Goal: Find specific fact: Find specific page/section

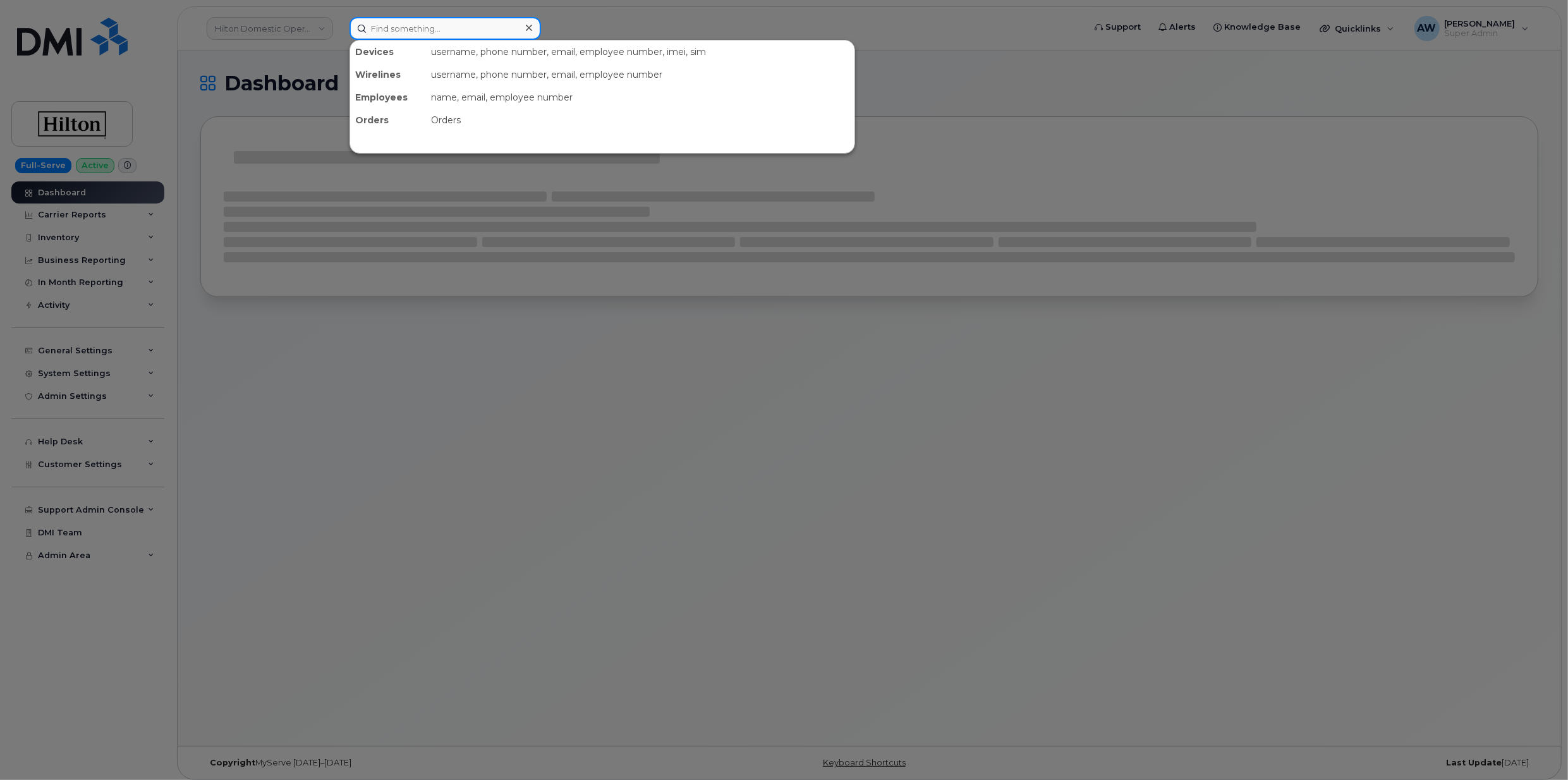
click at [474, 24] on input at bounding box center [445, 29] width 192 height 23
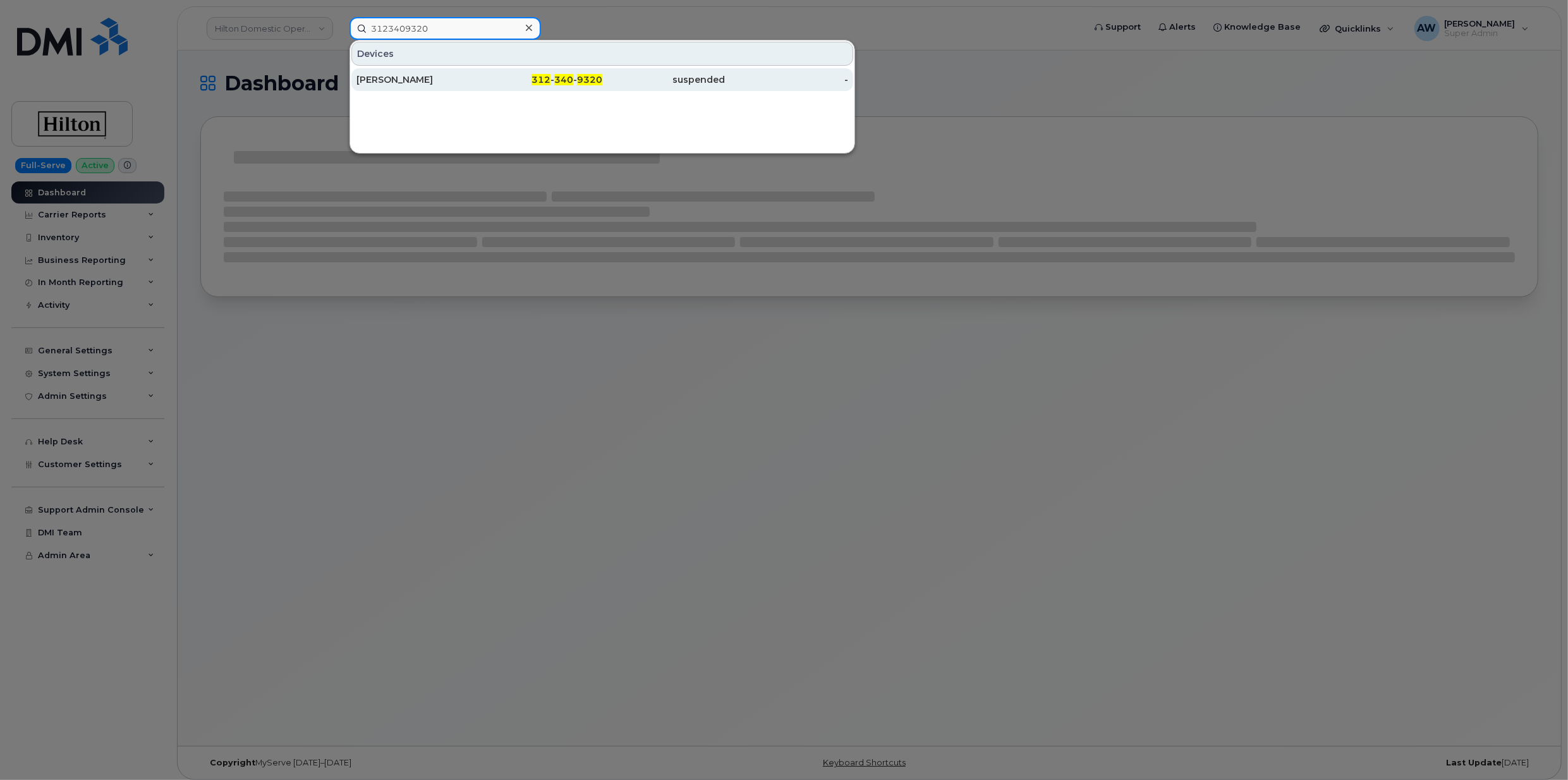
type input "3123409320"
click at [412, 70] on div "[PERSON_NAME]" at bounding box center [418, 80] width 123 height 23
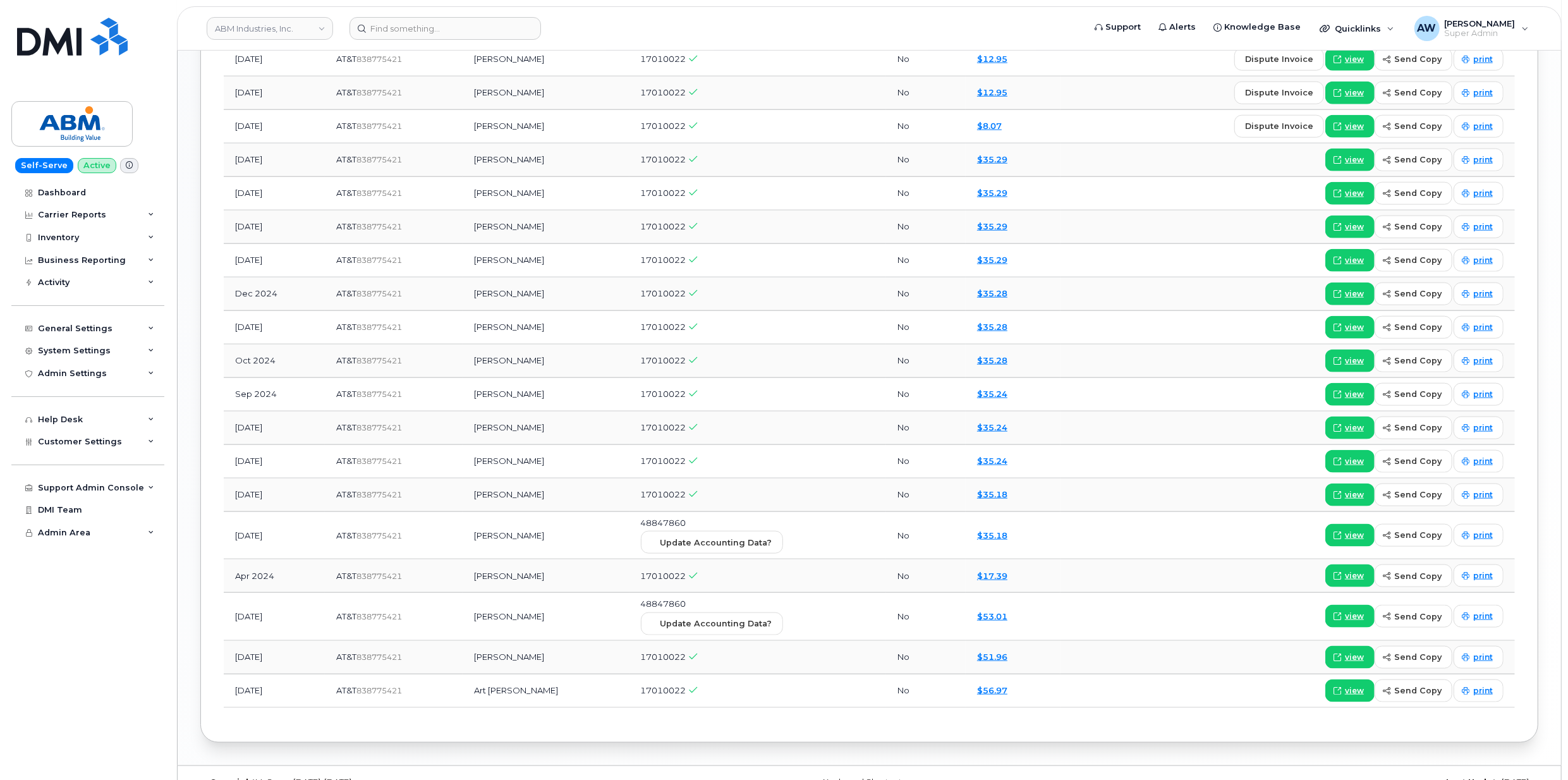
scroll to position [758, 0]
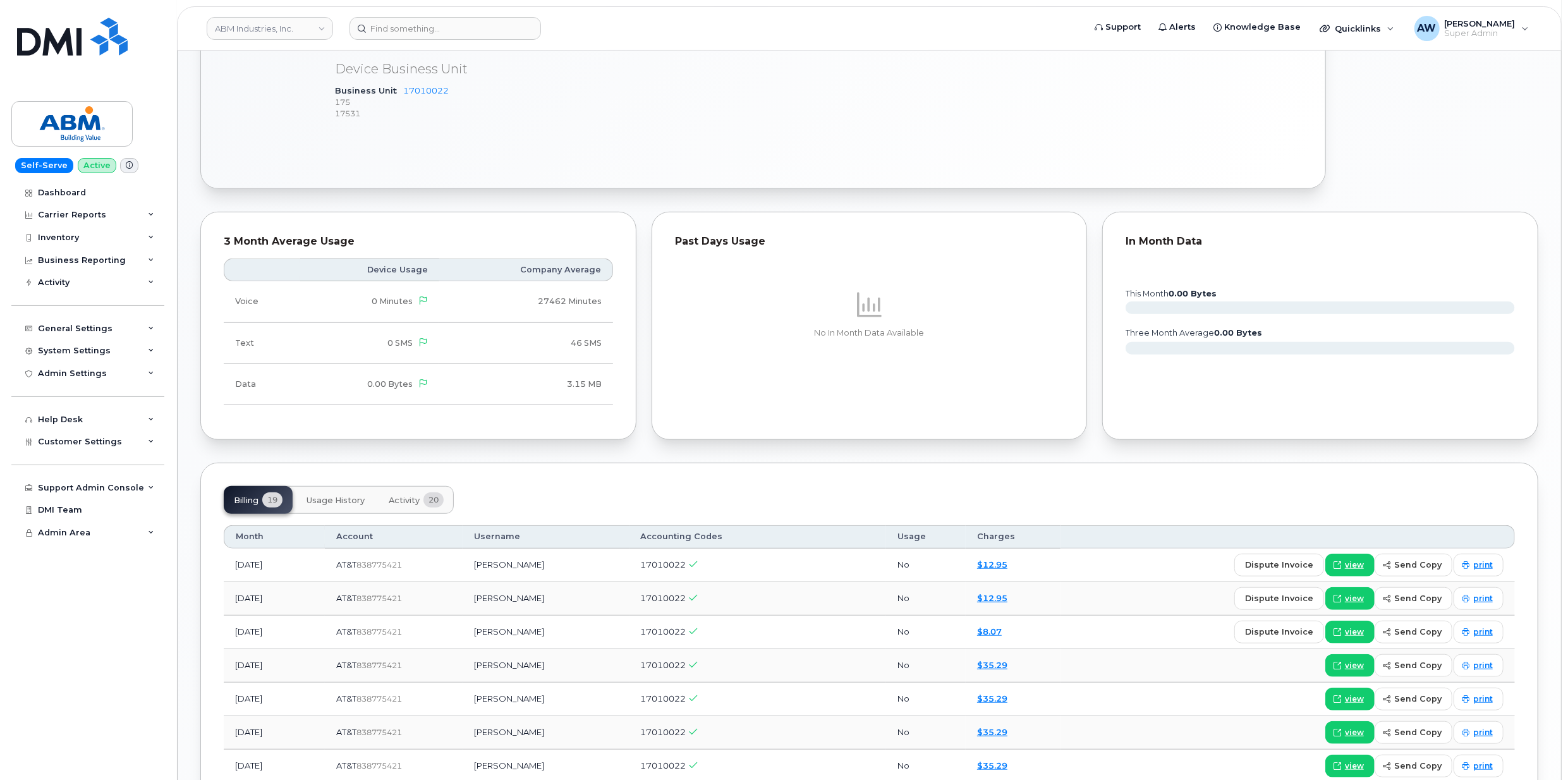
click at [396, 513] on button "Activity 20" at bounding box center [416, 500] width 75 height 28
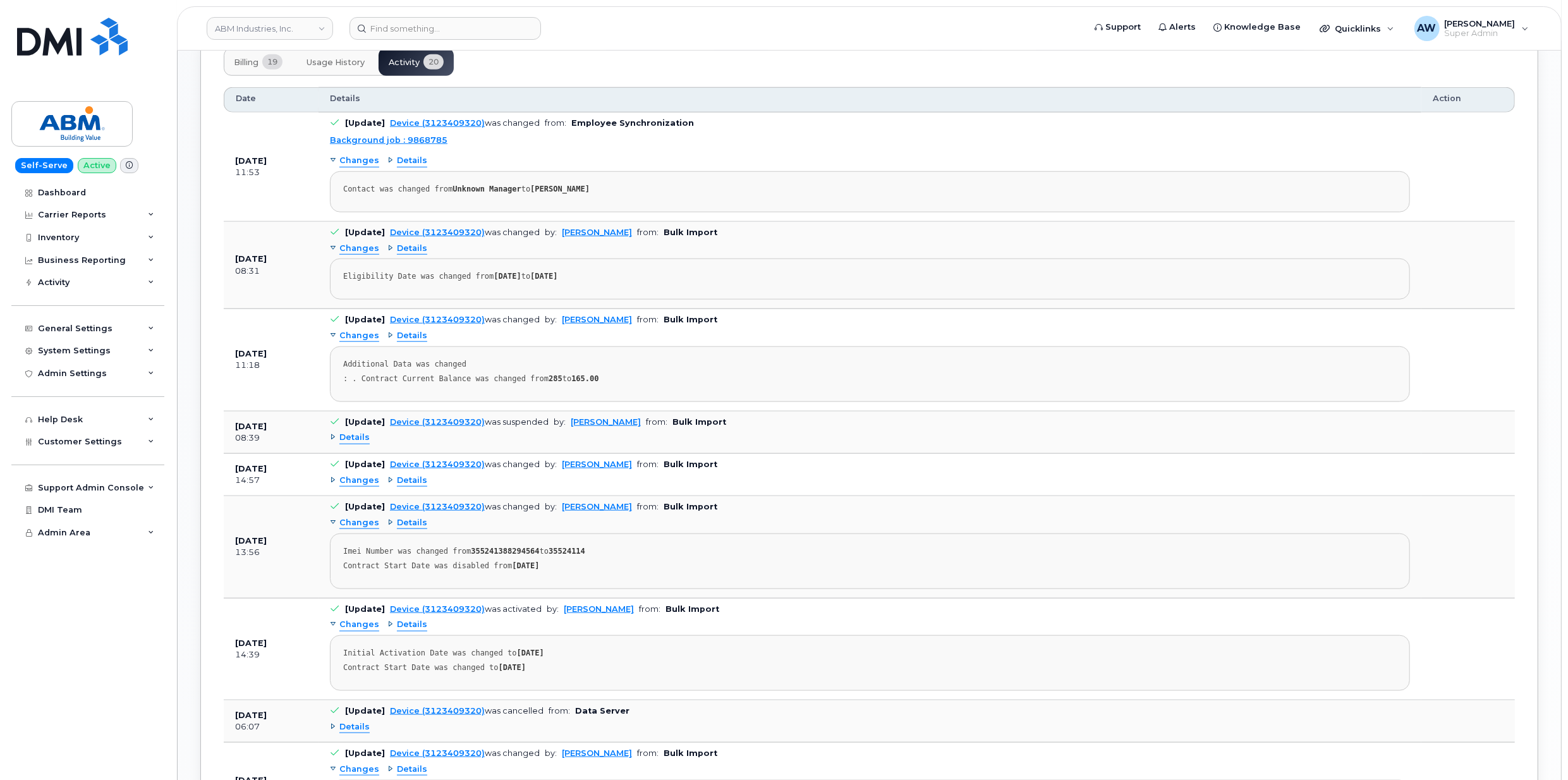
scroll to position [1263, 0]
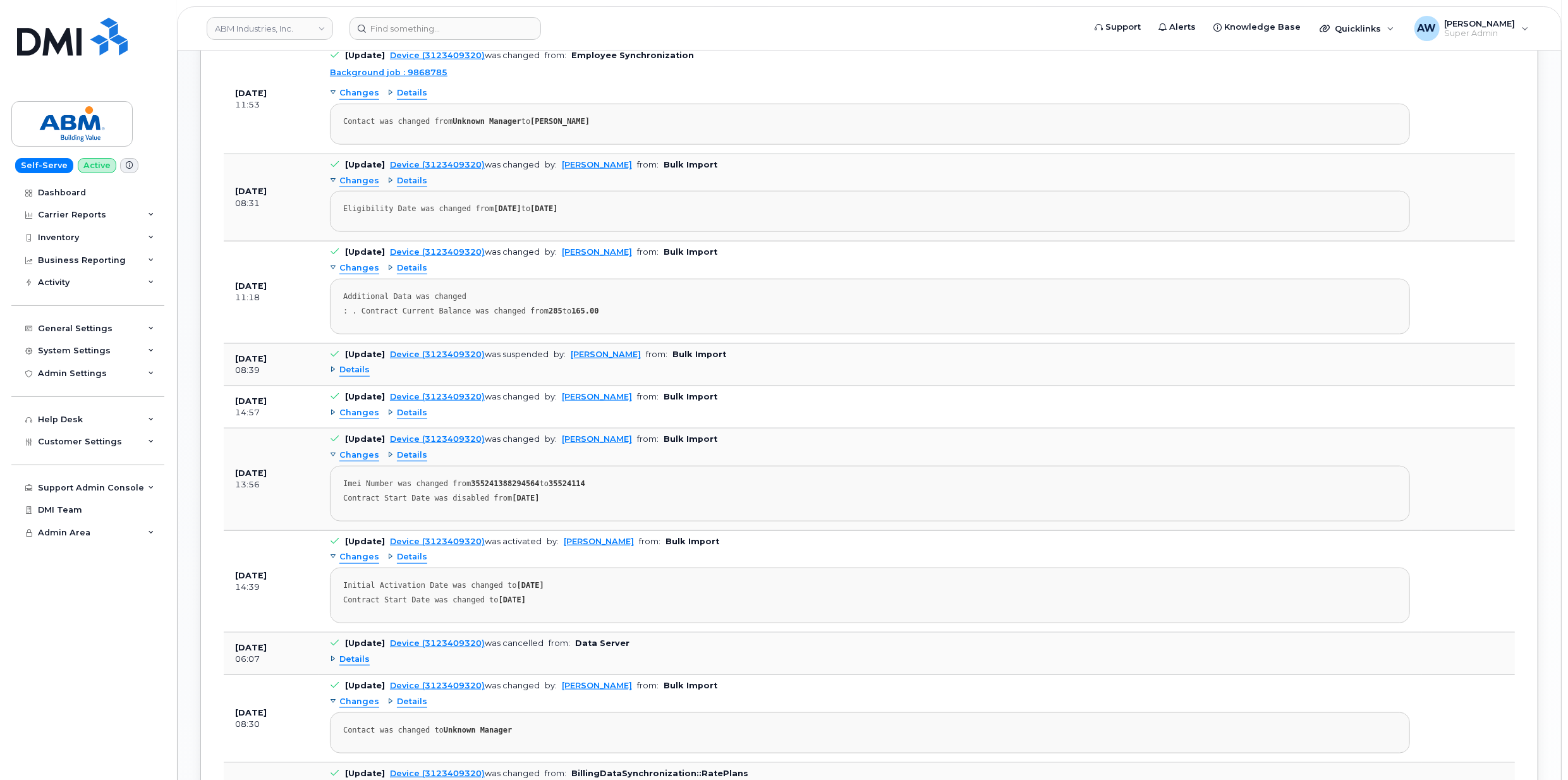
click at [347, 376] on span "Details" at bounding box center [355, 370] width 31 height 12
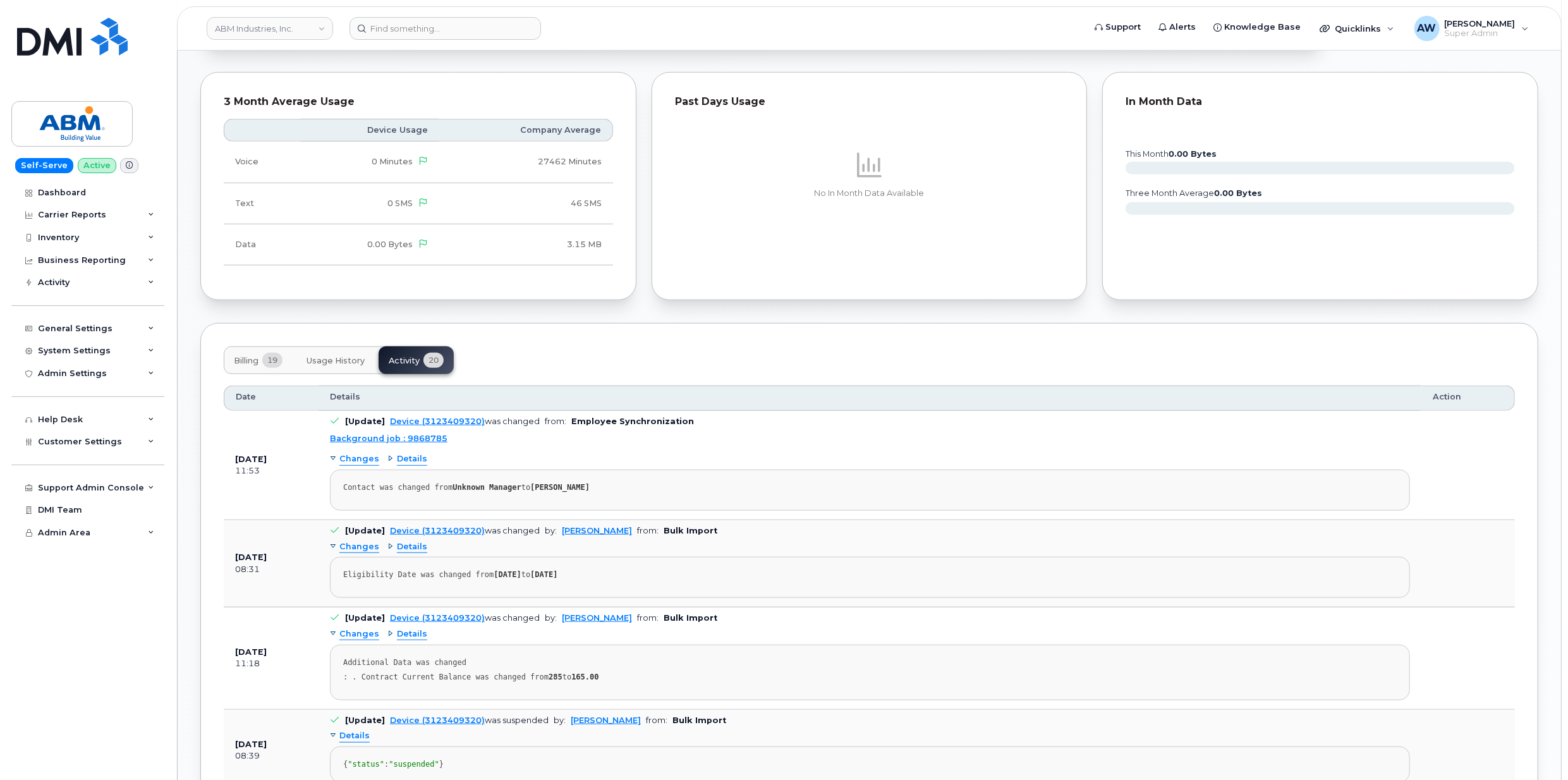
scroll to position [926, 0]
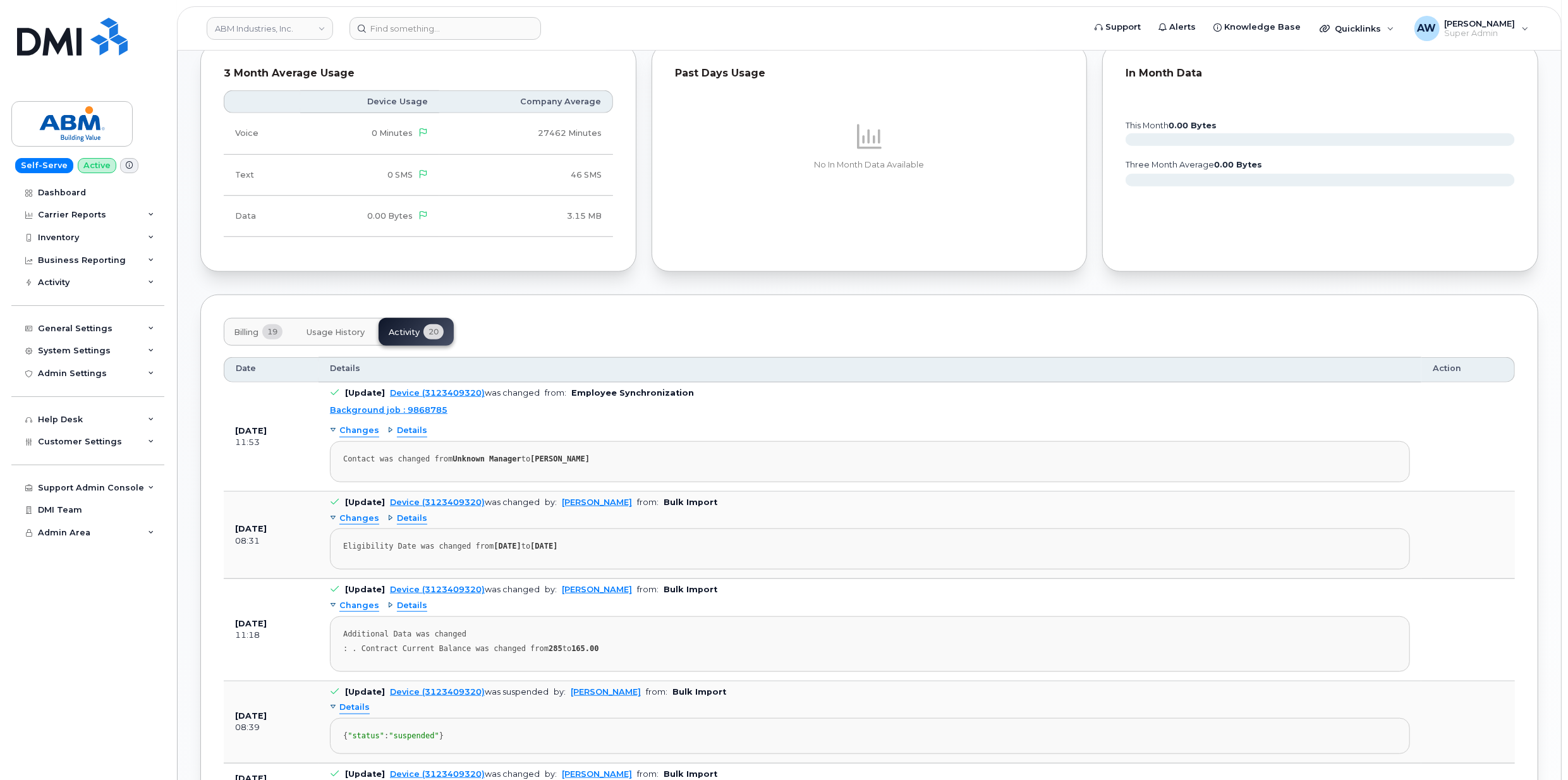
click at [235, 337] on span "Billing" at bounding box center [246, 332] width 25 height 10
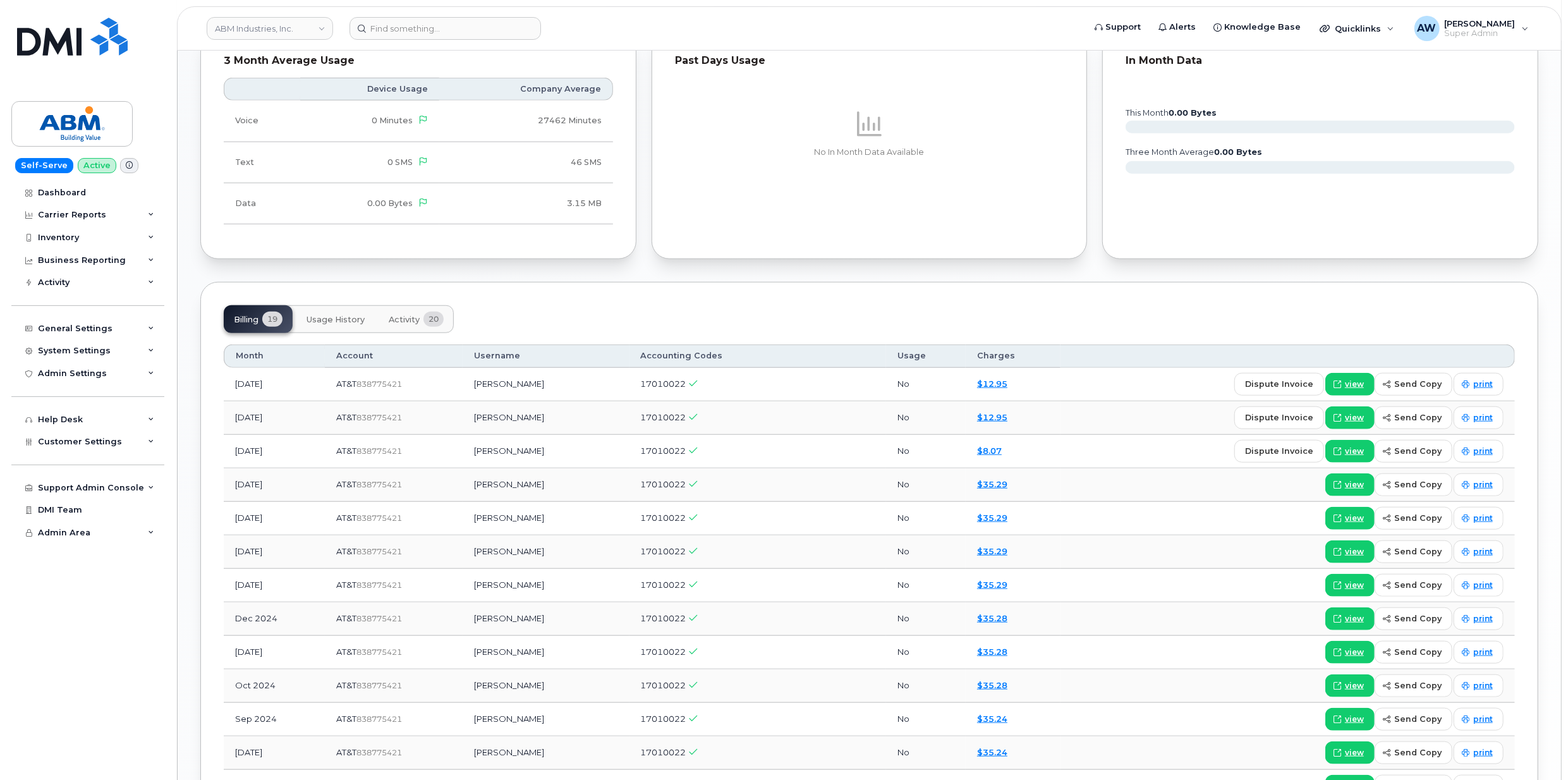
scroll to position [962, 0]
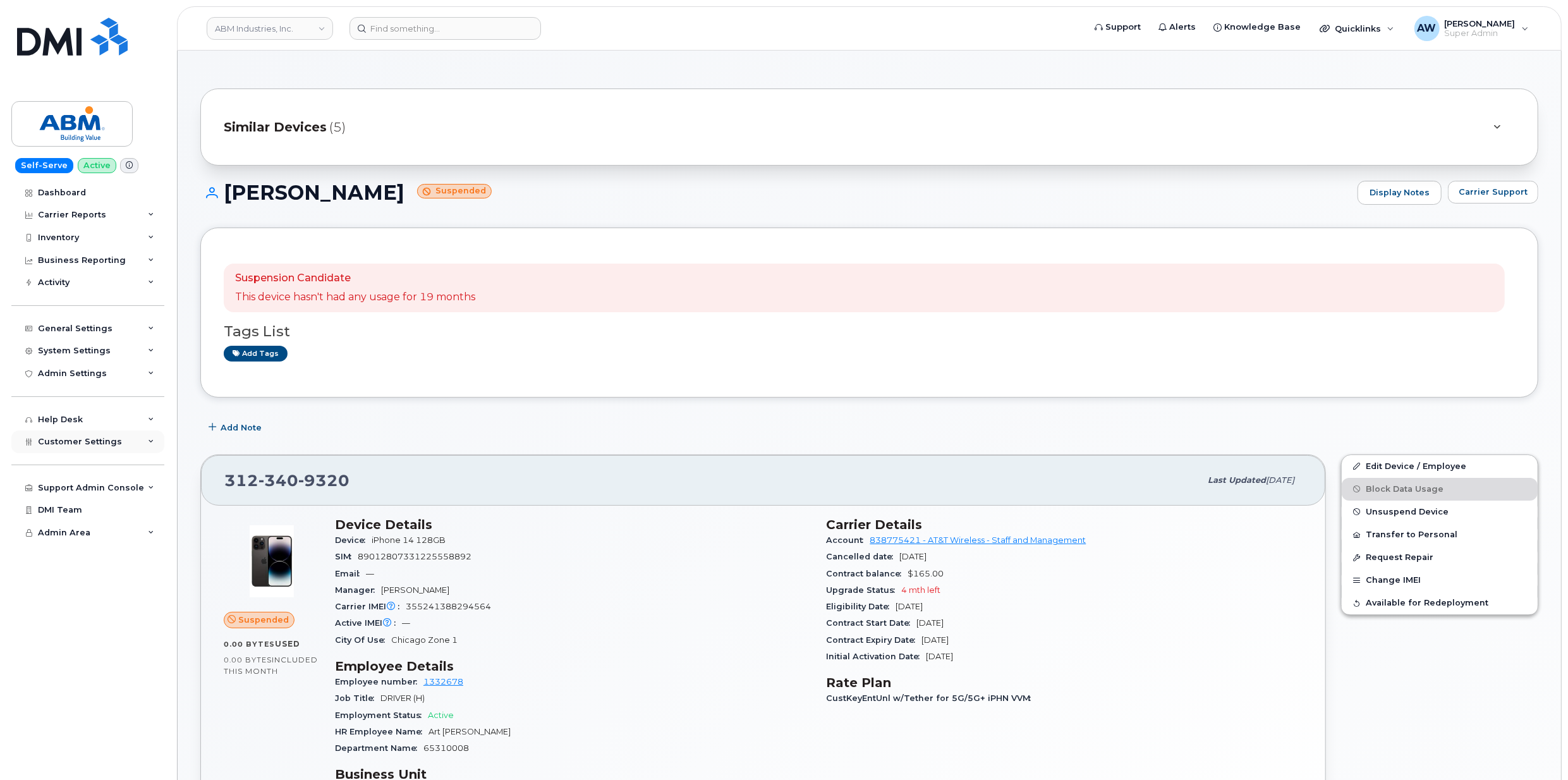
click at [88, 434] on div "Customer Settings" at bounding box center [88, 442] width 153 height 23
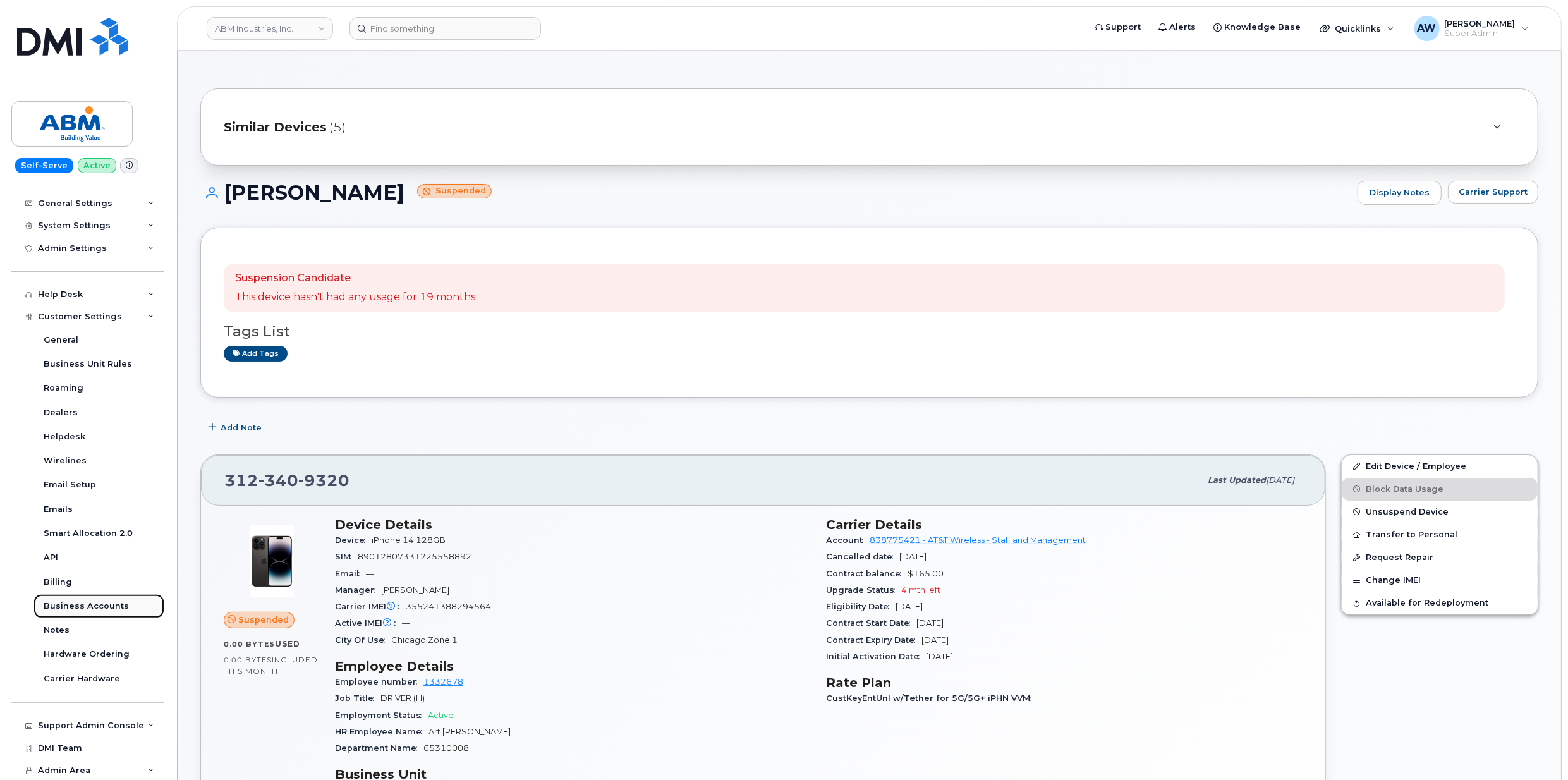
click at [97, 605] on div "Business Accounts" at bounding box center [86, 606] width 85 height 11
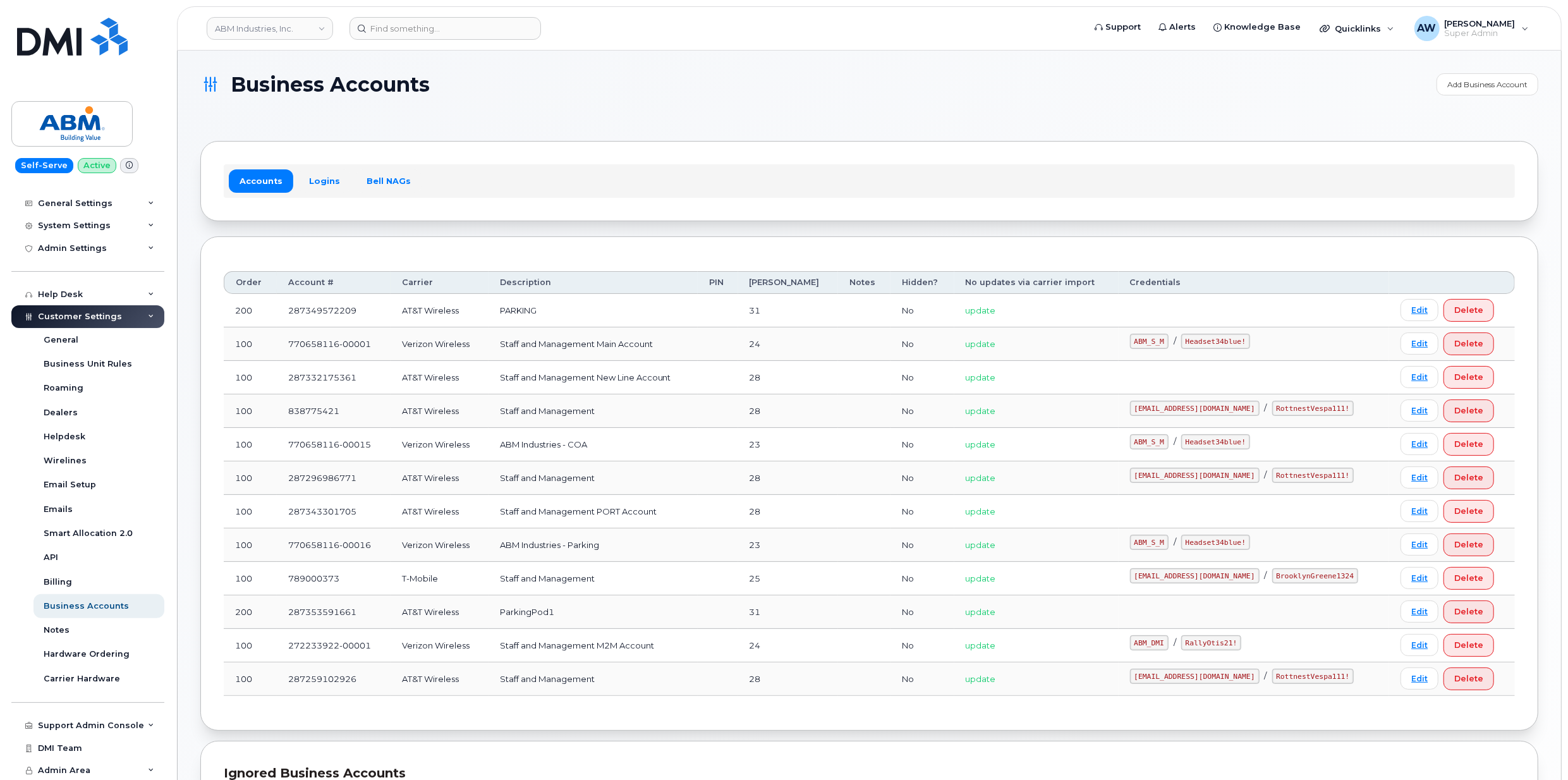
click at [305, 162] on div "Accounts Logins Bell NAGs" at bounding box center [869, 181] width 1338 height 80
click at [316, 178] on link "Logins" at bounding box center [324, 181] width 53 height 23
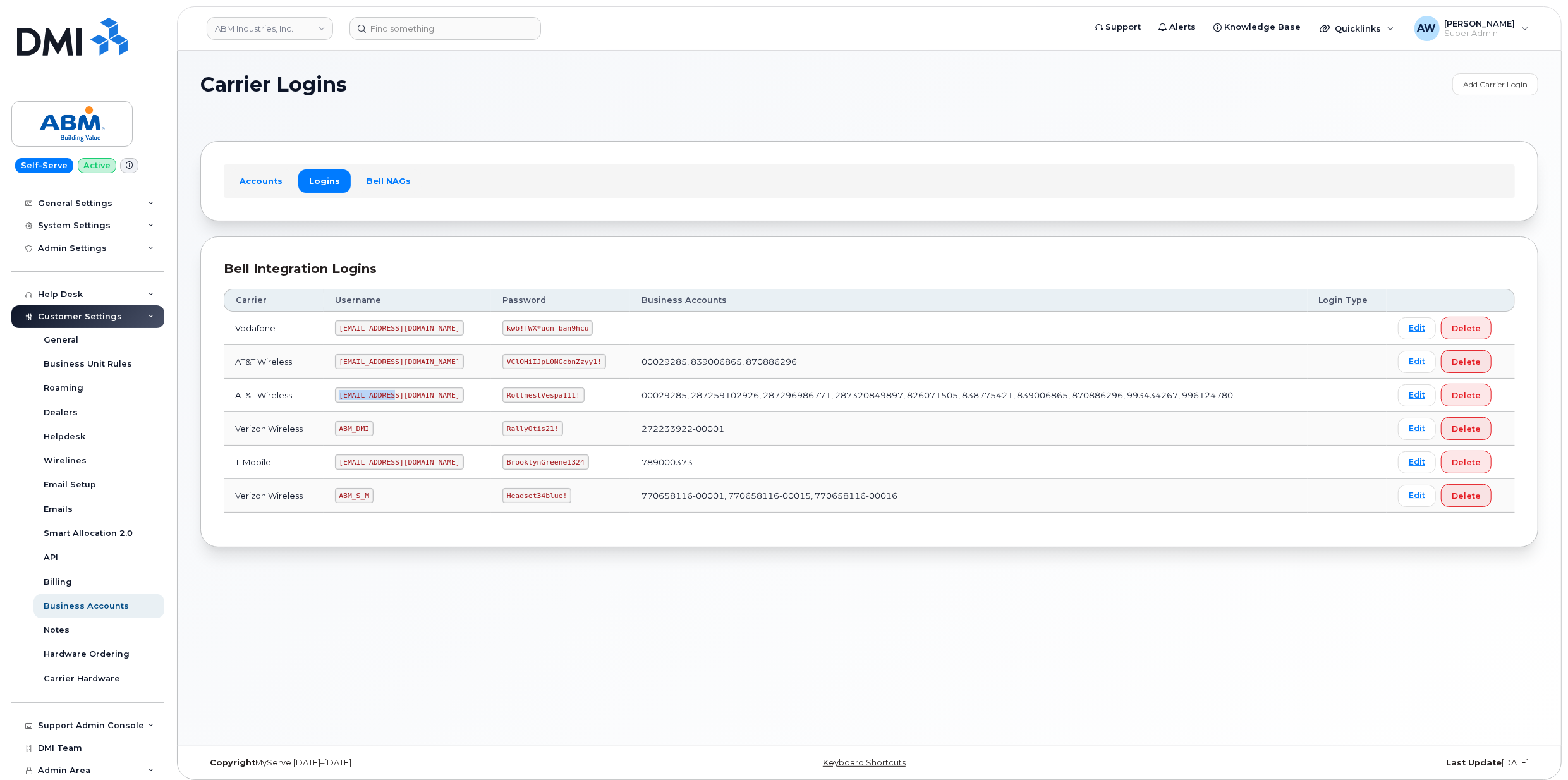
drag, startPoint x: 345, startPoint y: 400, endPoint x: 397, endPoint y: 398, distance: 52.0
click at [397, 398] on code "abm@dminc.com" at bounding box center [400, 394] width 130 height 15
copy code "abm@dminc.com"
drag, startPoint x: 466, startPoint y: 398, endPoint x: 537, endPoint y: 400, distance: 71.0
click at [537, 400] on code "RottnestVespa111!" at bounding box center [544, 394] width 82 height 15
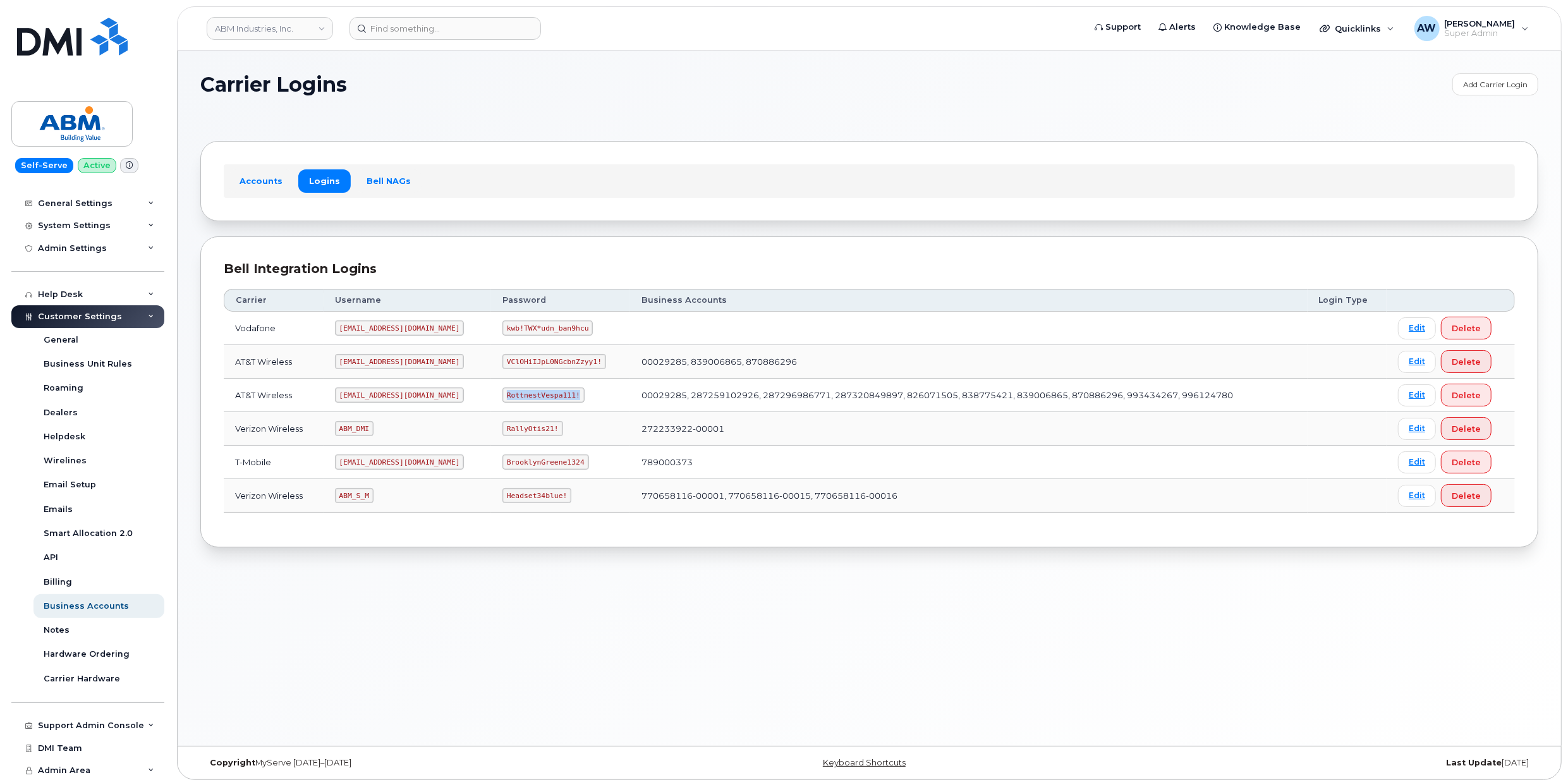
copy code "RottnestVespa111!"
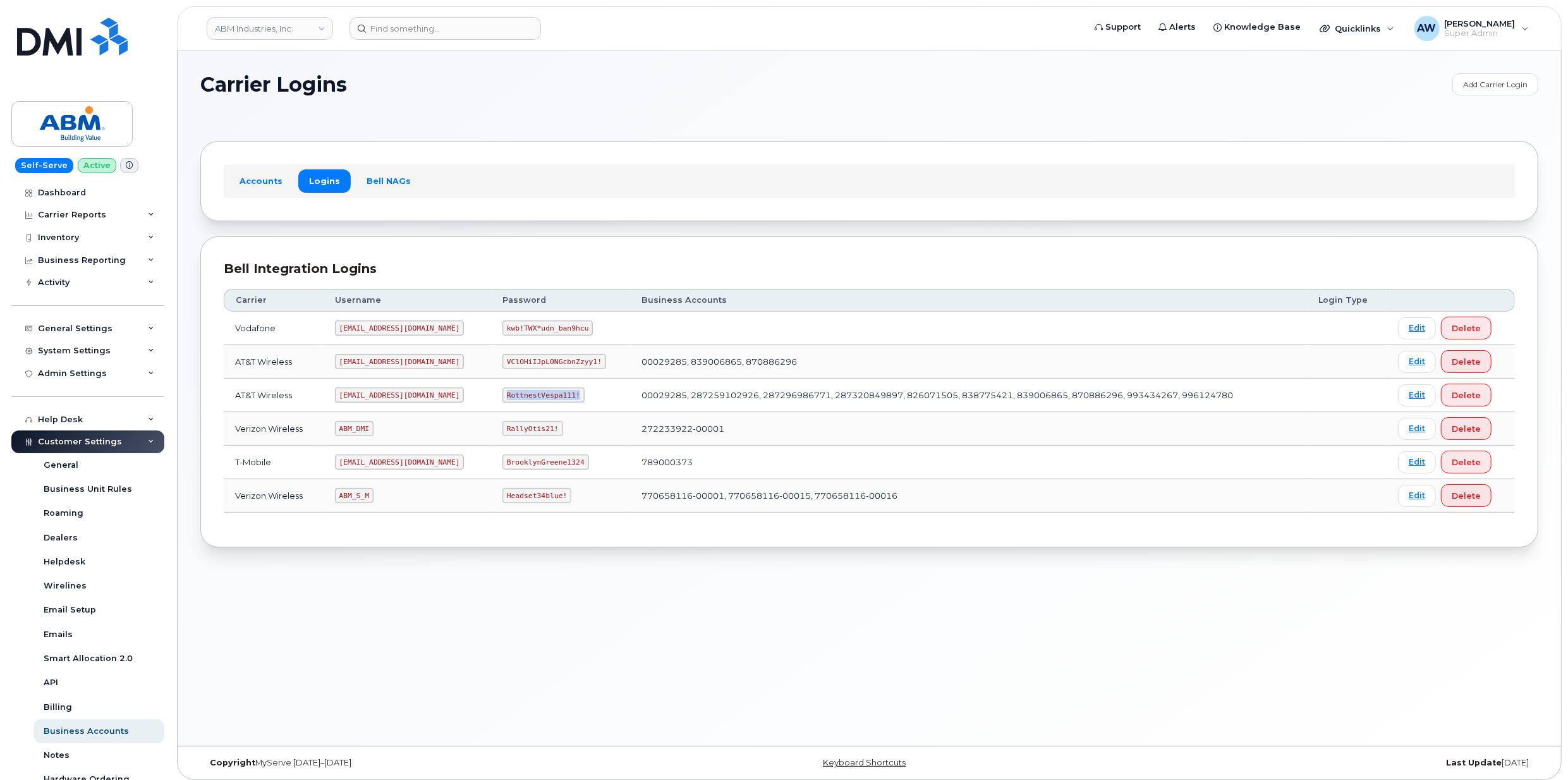
scroll to position [125, 0]
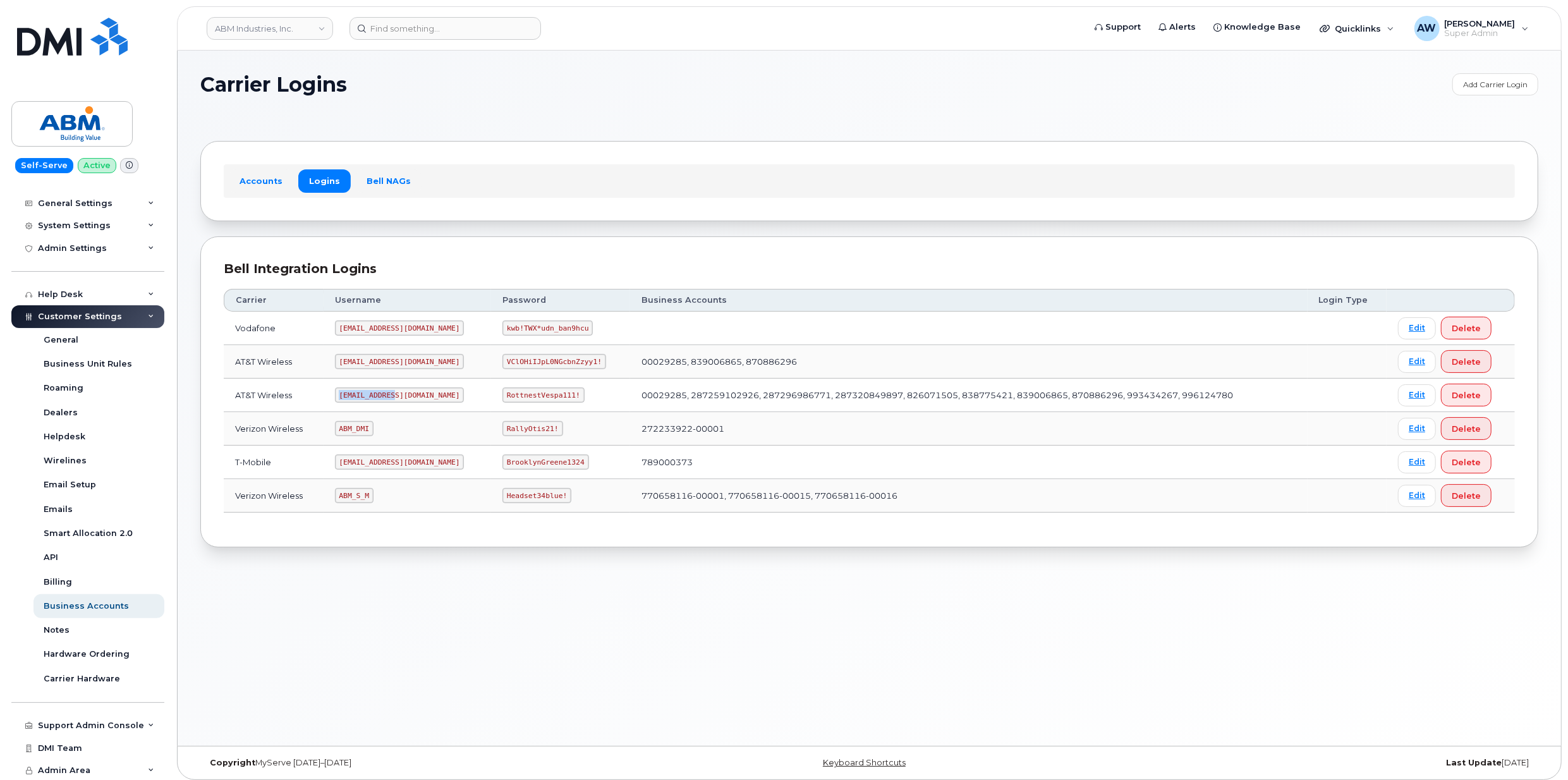
drag, startPoint x: 344, startPoint y: 398, endPoint x: 412, endPoint y: 406, distance: 68.5
click at [412, 406] on td "[EMAIL_ADDRESS][DOMAIN_NAME]" at bounding box center [408, 395] width 168 height 33
copy code "[EMAIL_ADDRESS][DOMAIN_NAME]"
drag, startPoint x: 470, startPoint y: 397, endPoint x: 544, endPoint y: 404, distance: 74.3
click at [544, 404] on td "RottnestVespa111!" at bounding box center [560, 395] width 139 height 33
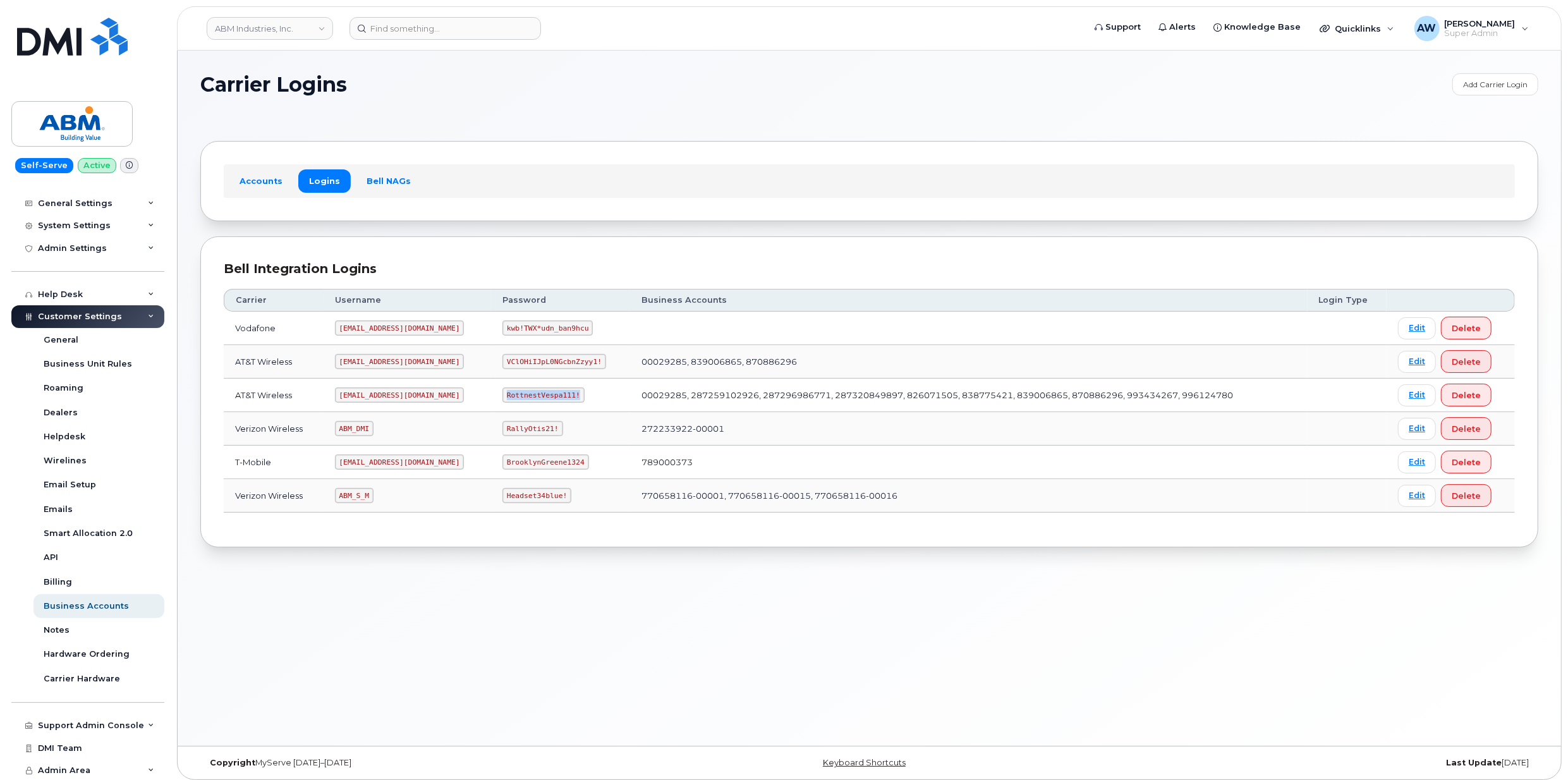
copy code "RottnestVespa111!"
